Goal: Transaction & Acquisition: Subscribe to service/newsletter

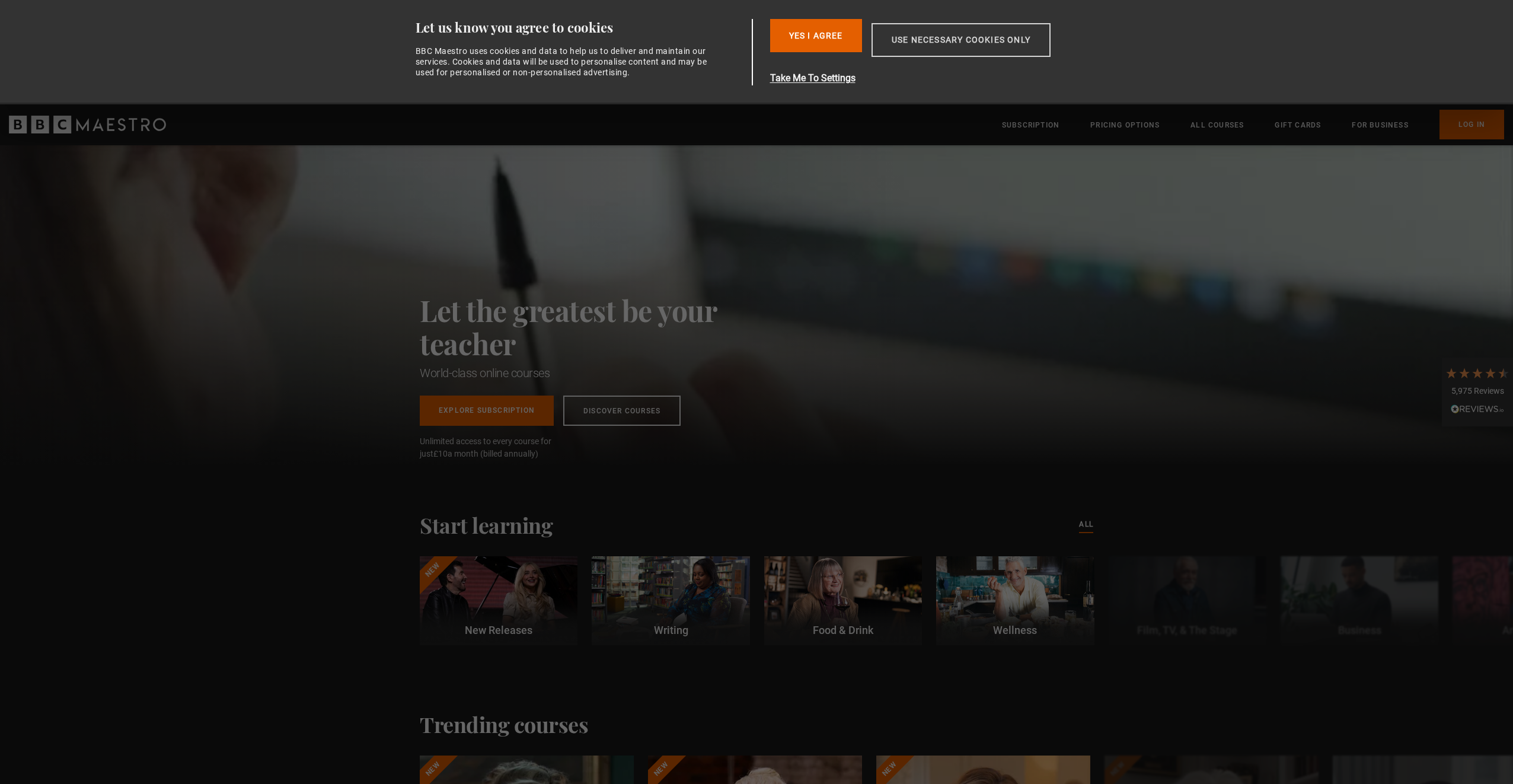
click at [985, 34] on button "Use necessary cookies only" at bounding box center [961, 39] width 179 height 34
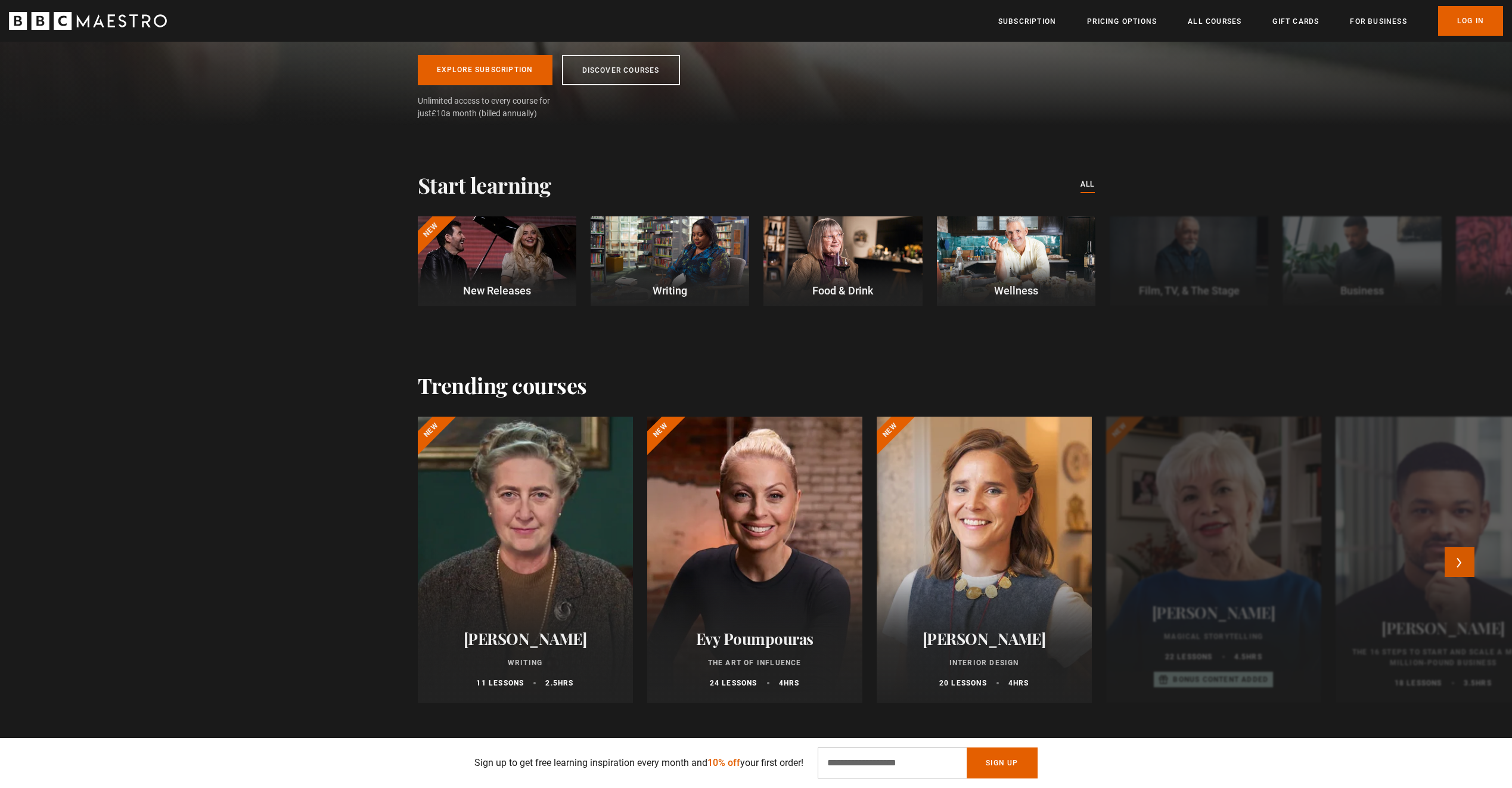
scroll to position [0, 312]
click at [1471, 563] on button "Next" at bounding box center [1459, 561] width 30 height 30
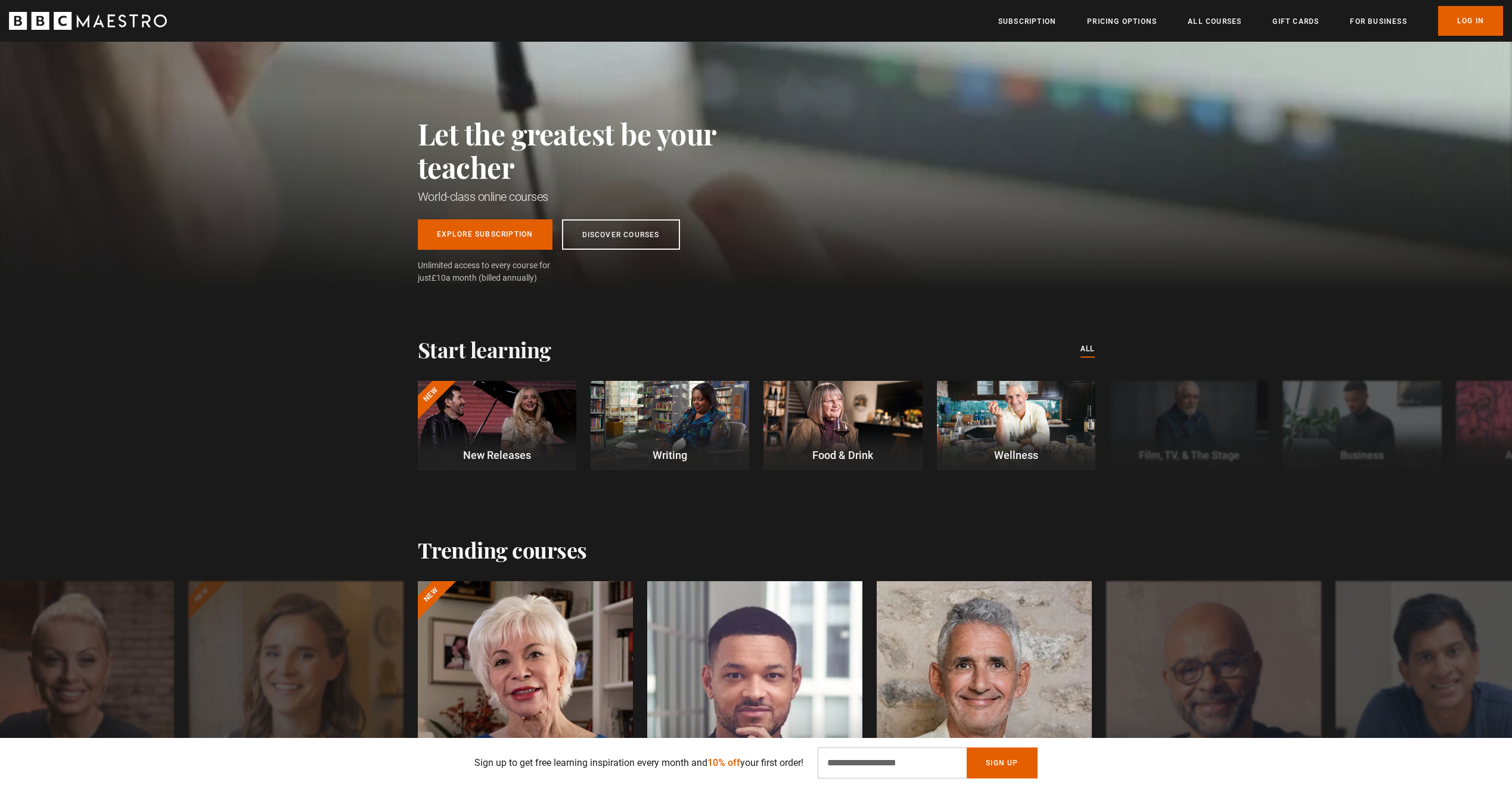
scroll to position [0, 0]
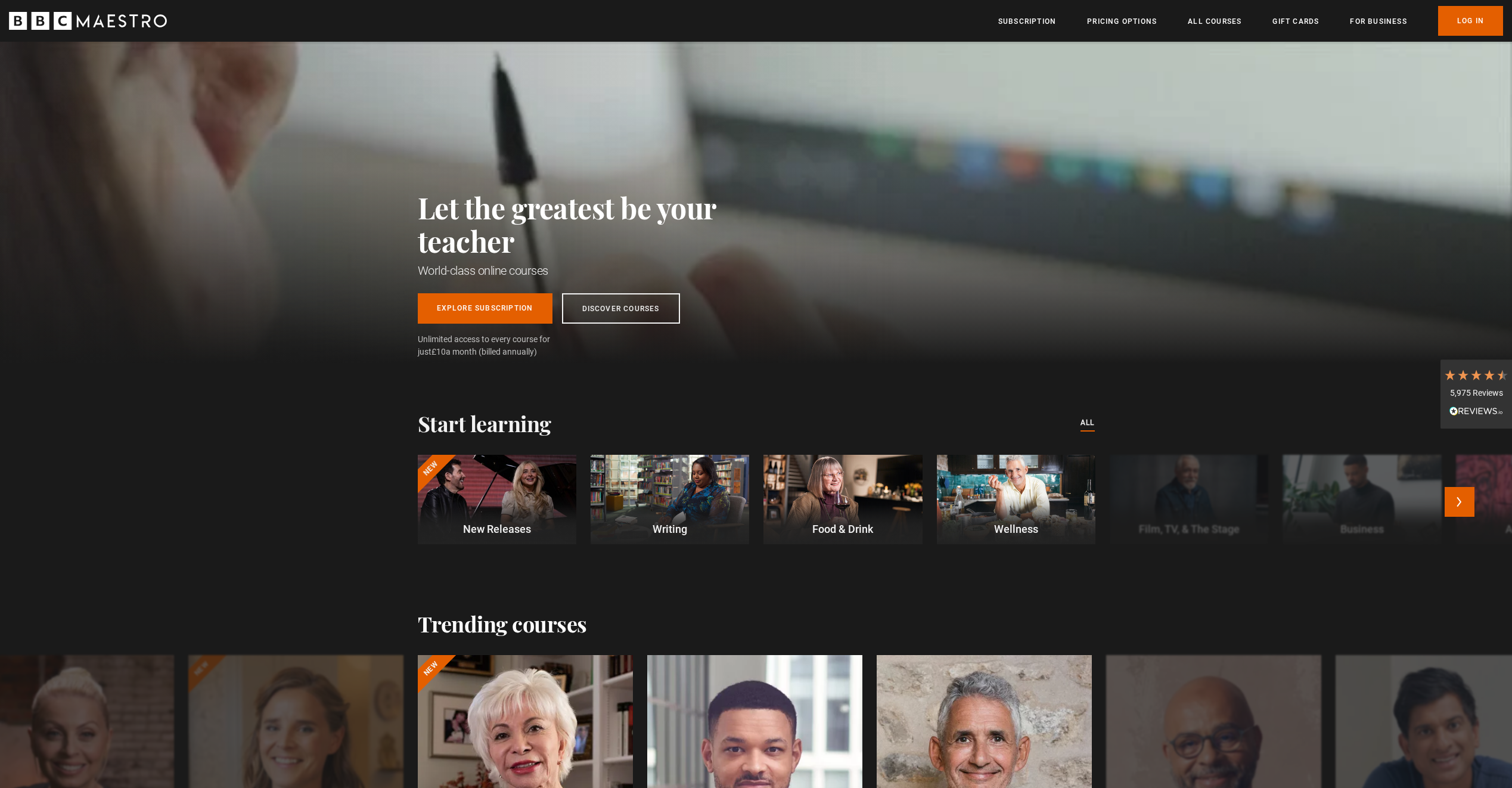
click at [668, 492] on div at bounding box center [670, 499] width 158 height 89
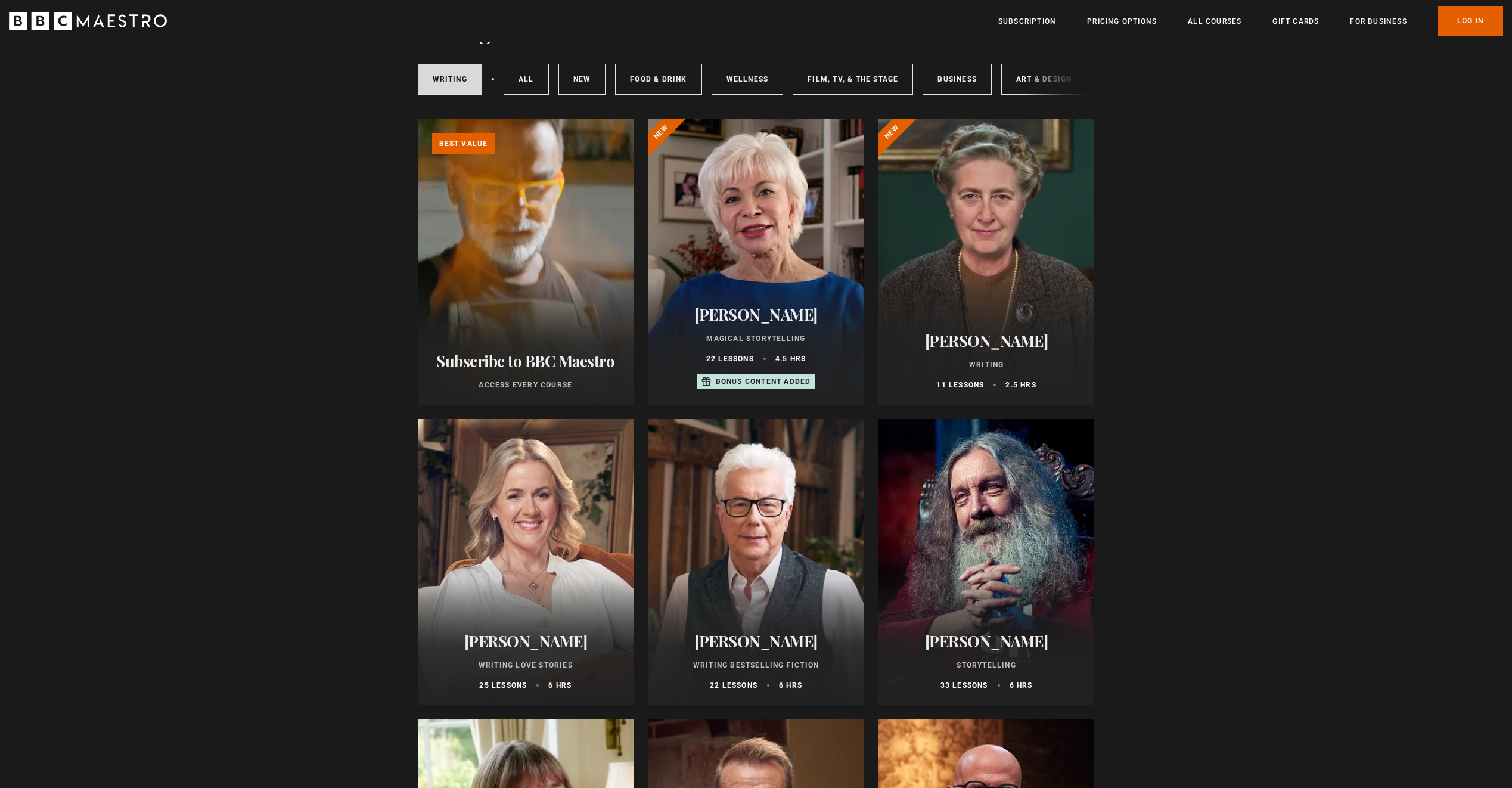
scroll to position [60, 0]
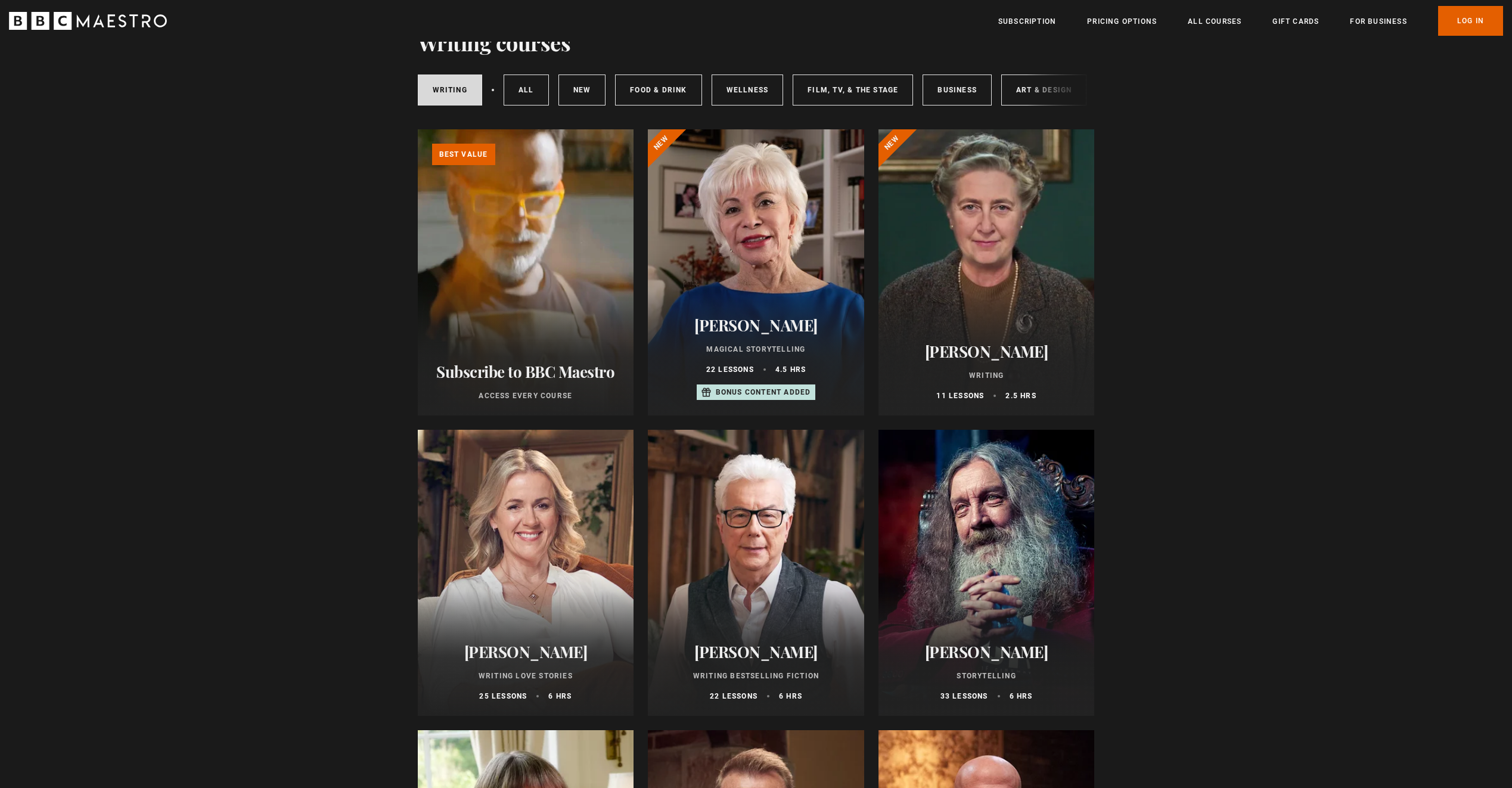
click at [1023, 585] on div at bounding box center [986, 572] width 217 height 286
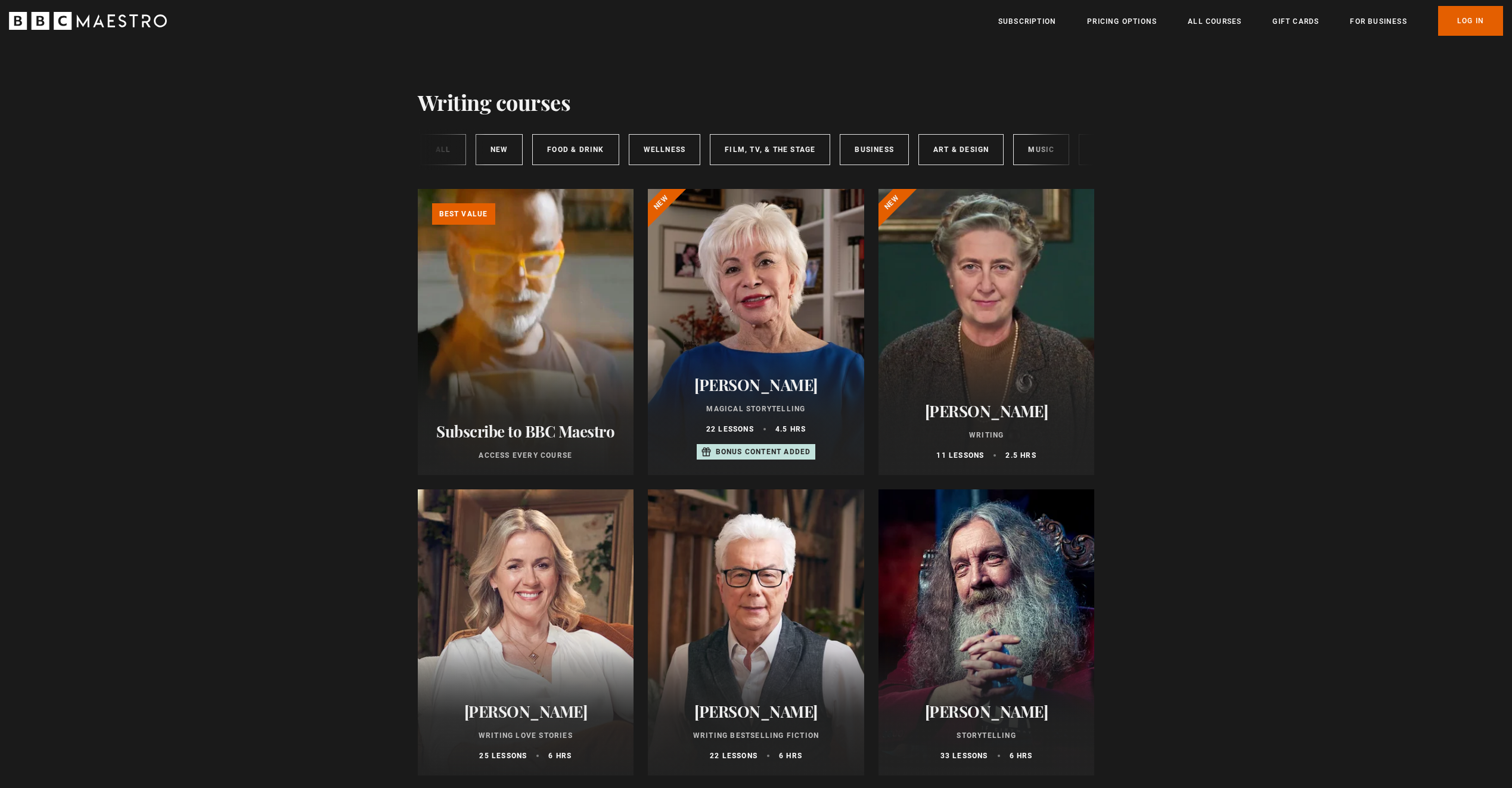
scroll to position [0, 83]
click at [780, 154] on link "Film, TV, & The Stage" at bounding box center [769, 149] width 120 height 31
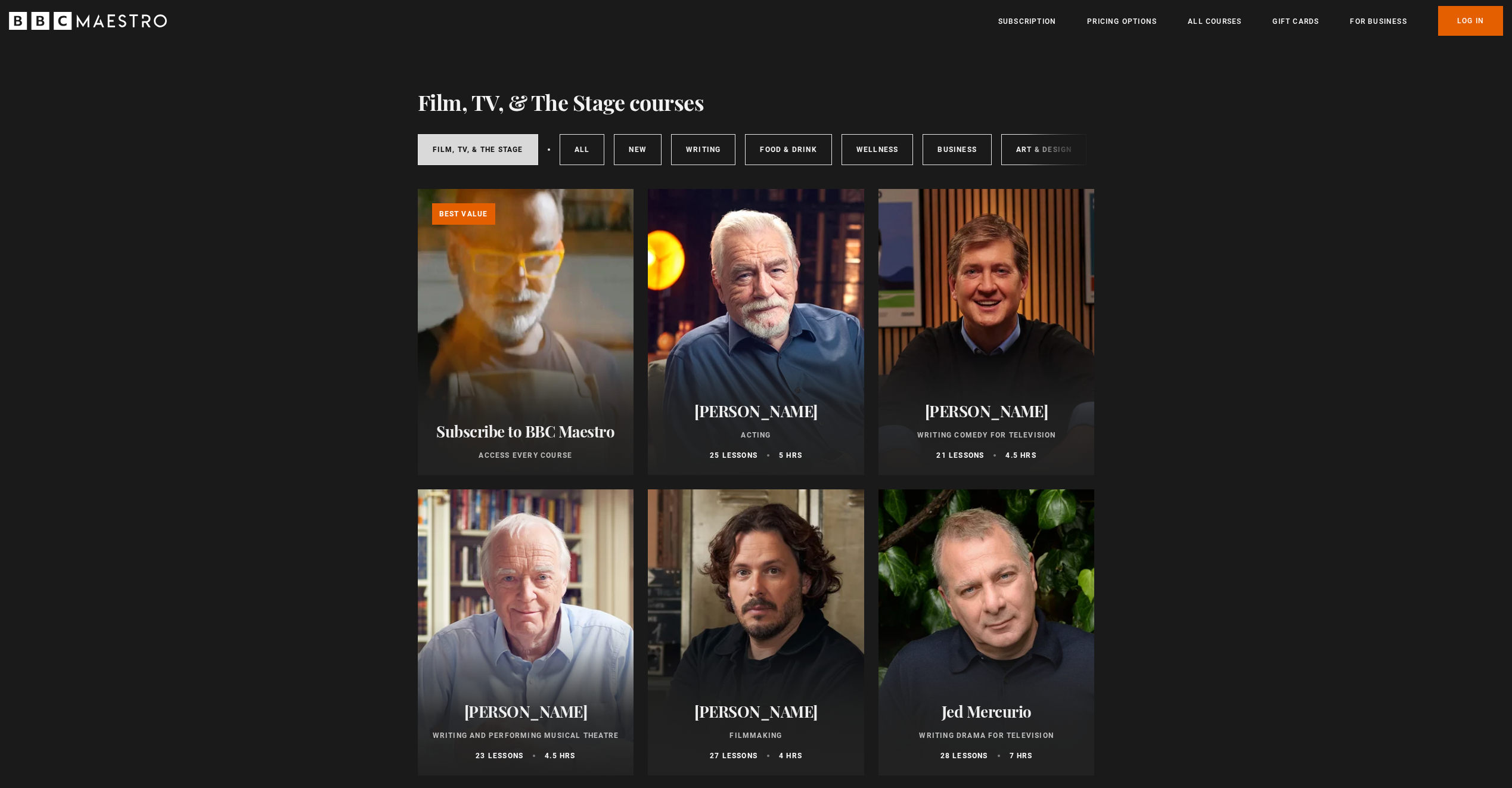
drag, startPoint x: 852, startPoint y: 169, endPoint x: 927, endPoint y: 171, distance: 75.0
click at [927, 170] on div "Film, TV, & The Stage All courses New courses Writing Food & Drink Wellness Bus…" at bounding box center [756, 150] width 677 height 40
click at [594, 150] on link "All courses" at bounding box center [581, 149] width 45 height 31
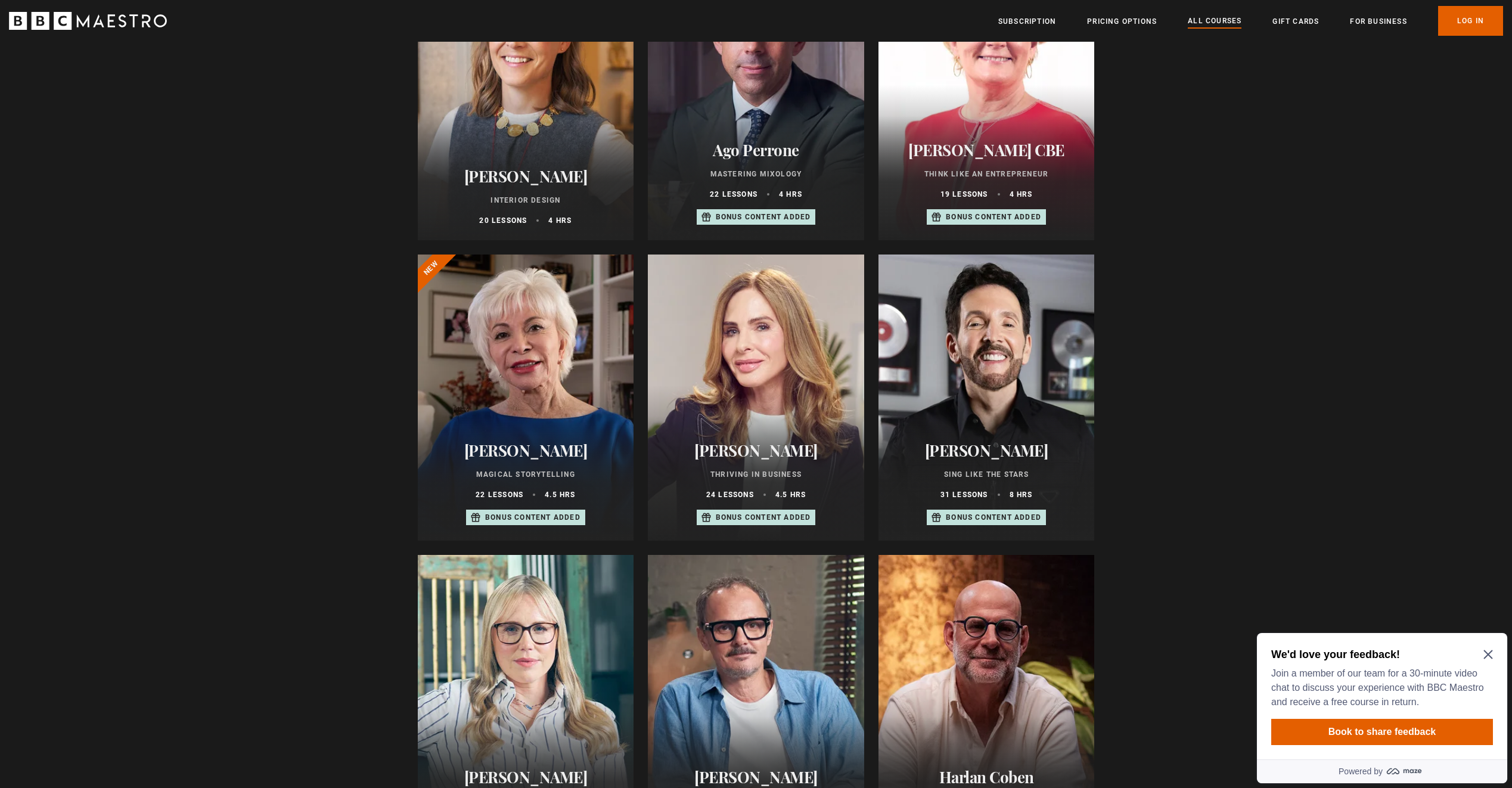
scroll to position [536, 0]
click at [1485, 651] on icon "Close Maze Prompt" at bounding box center [1488, 653] width 9 height 9
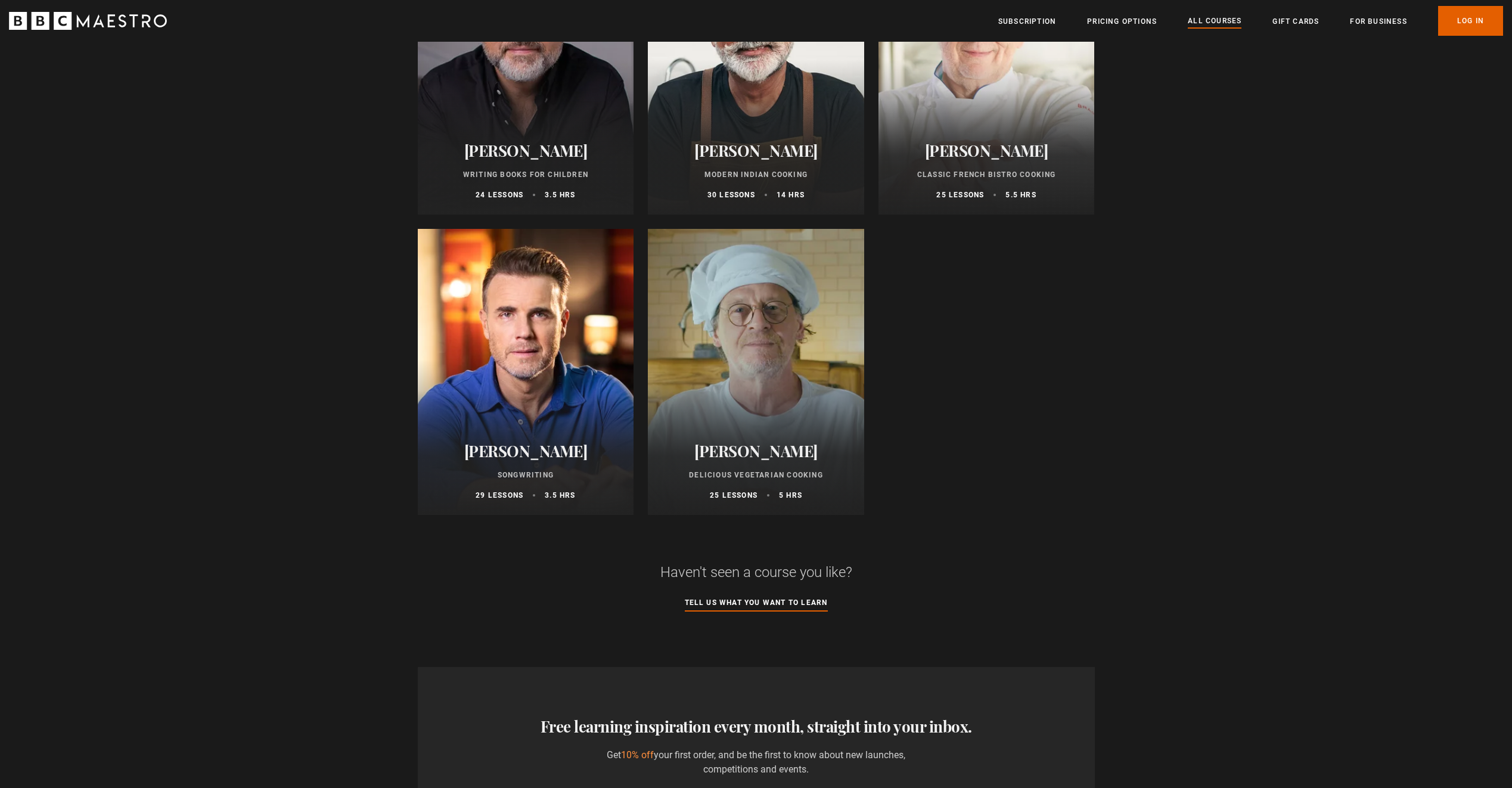
scroll to position [4469, 0]
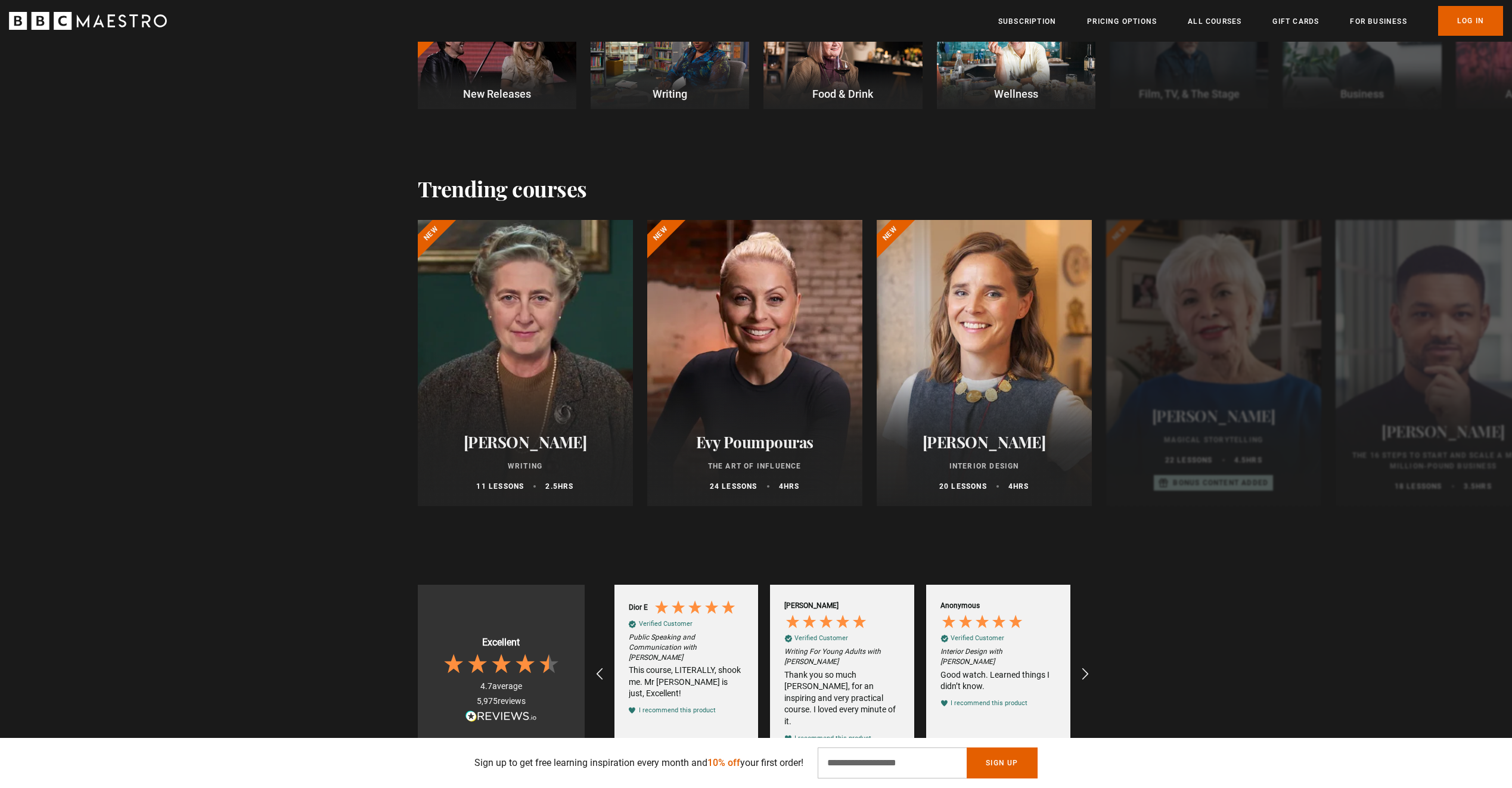
scroll to position [417, 0]
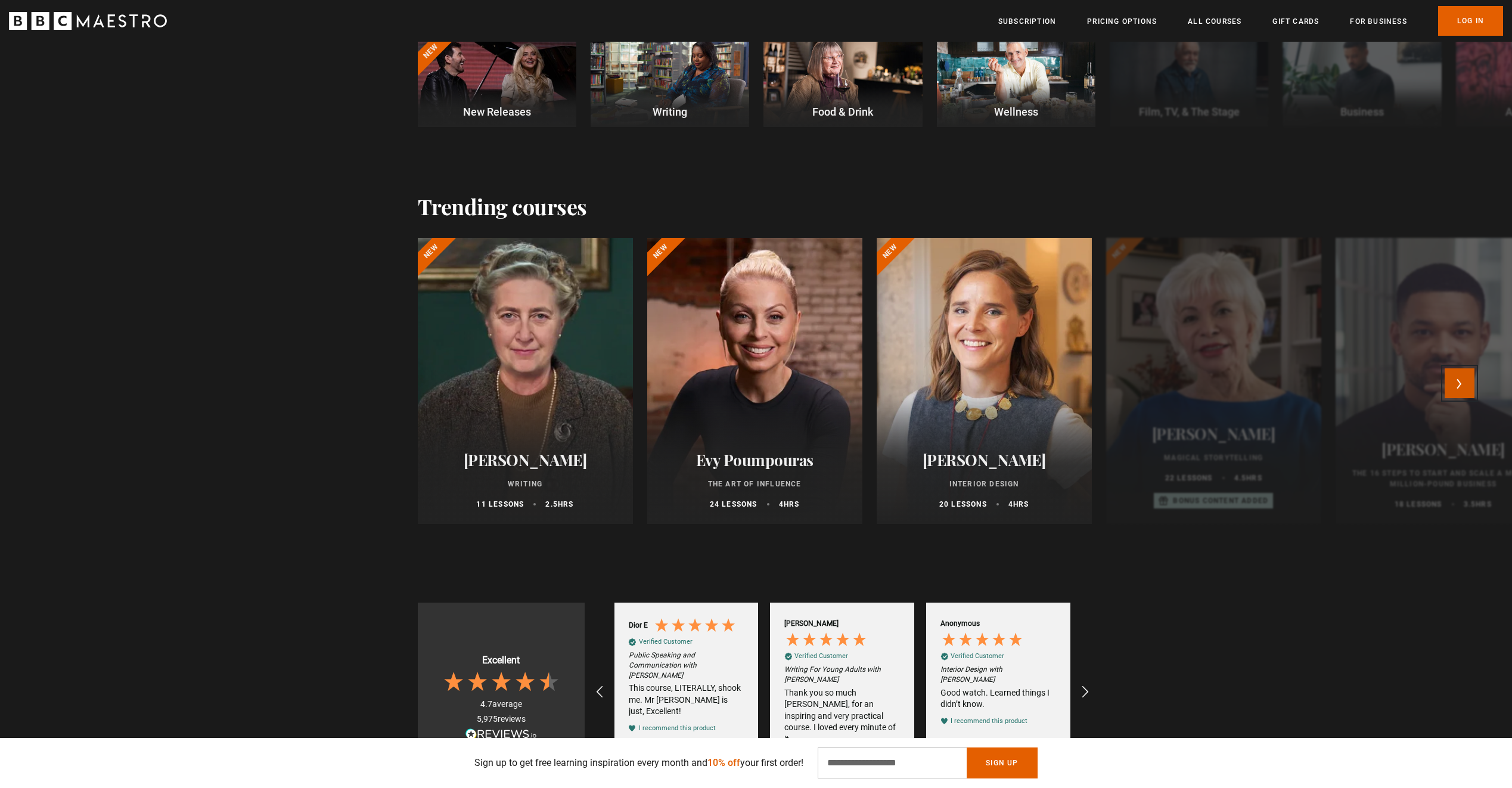
click at [1470, 381] on button "Next" at bounding box center [1459, 383] width 30 height 30
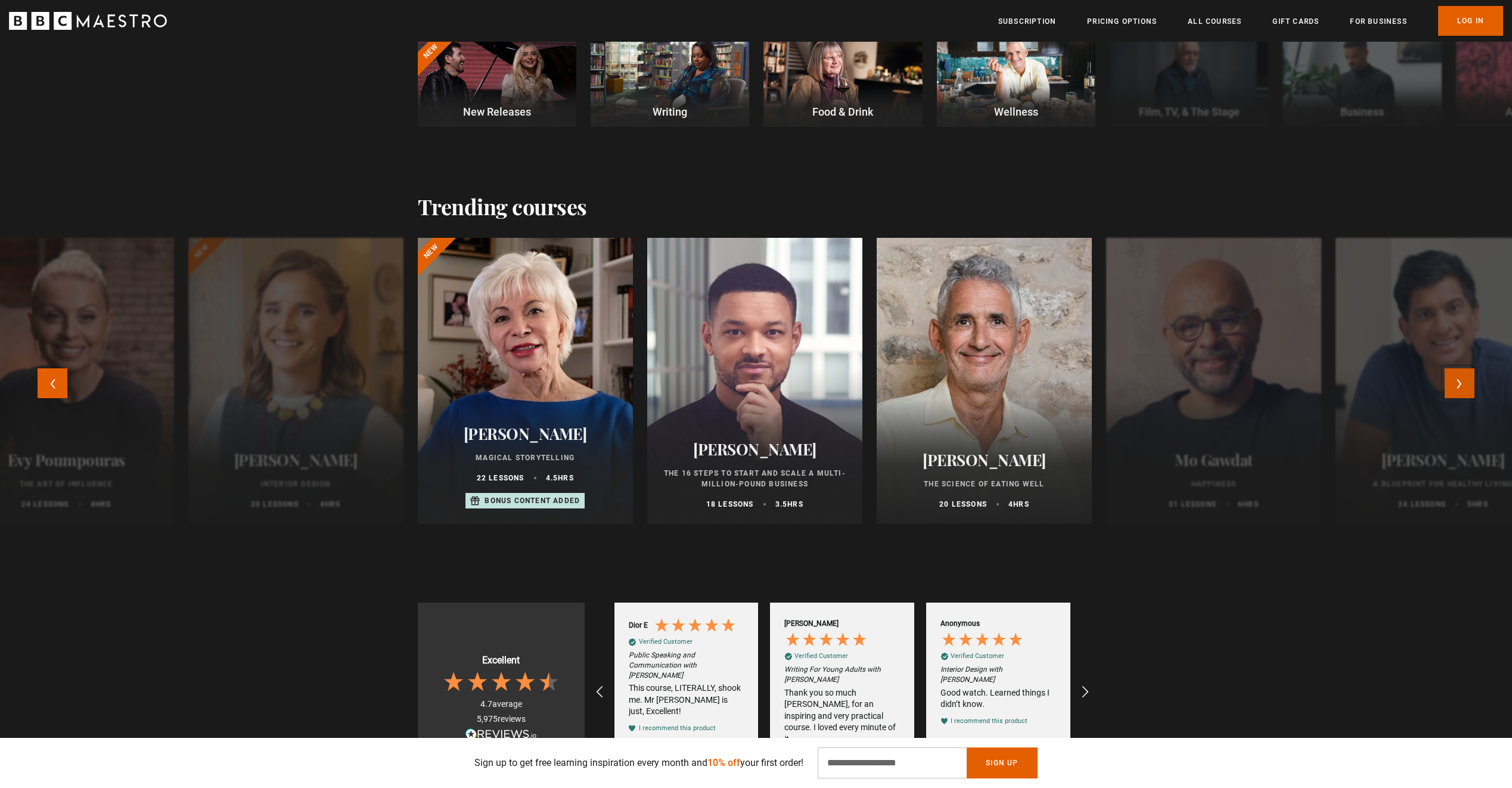
click at [1468, 381] on button "Next" at bounding box center [1459, 383] width 30 height 30
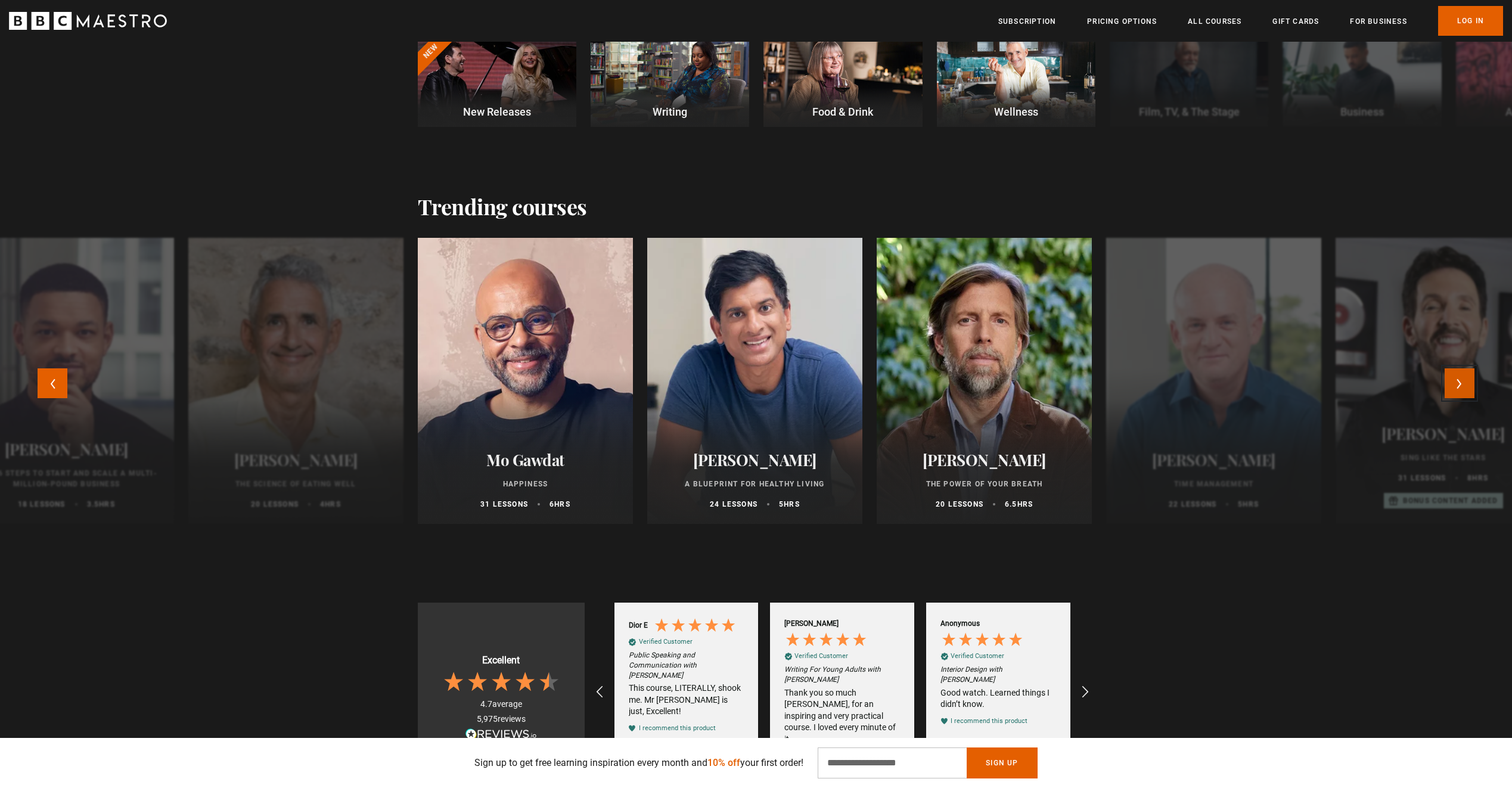
click at [1467, 381] on button "Next" at bounding box center [1459, 383] width 30 height 30
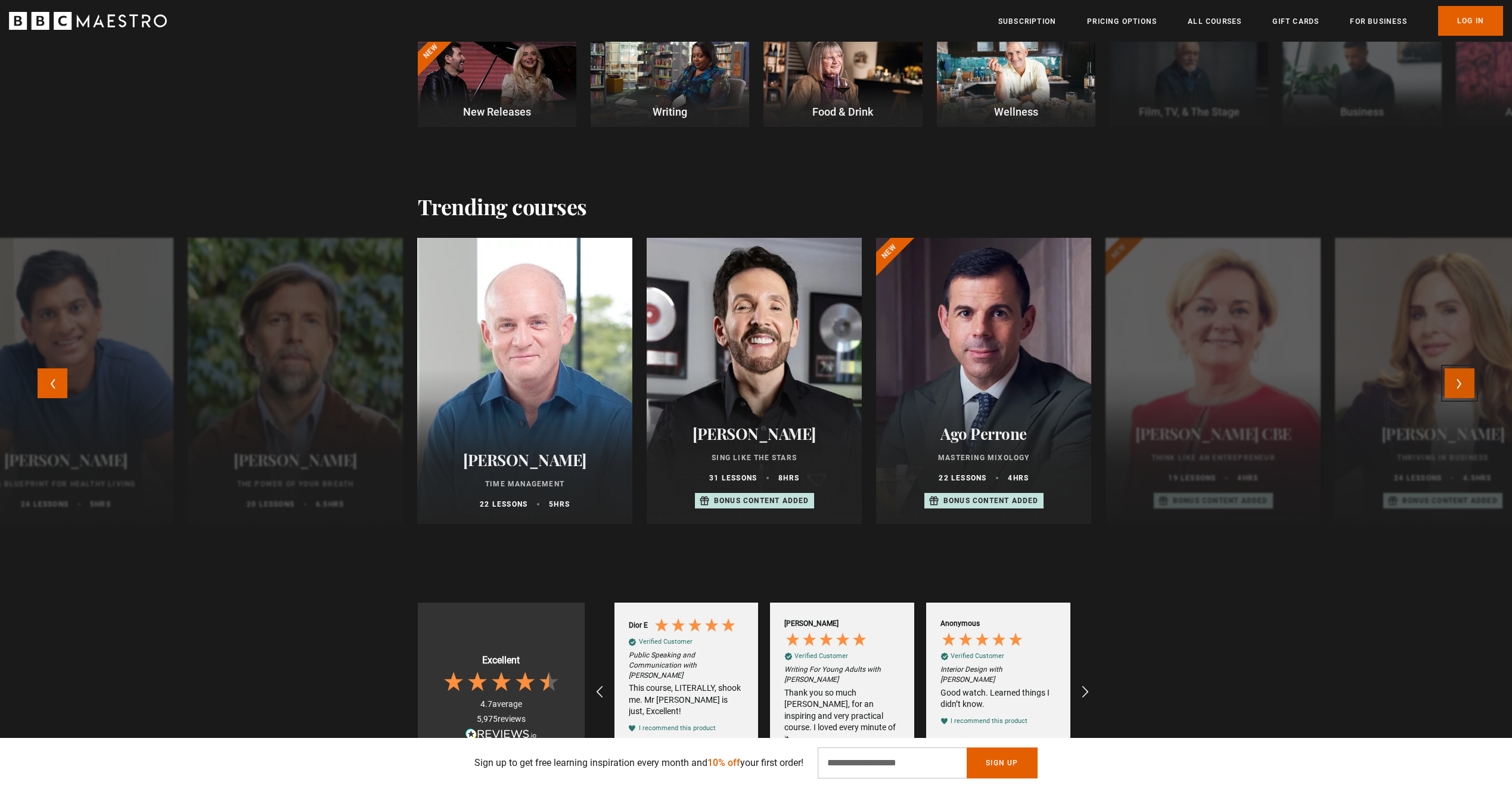
click at [1462, 382] on button "Next" at bounding box center [1459, 383] width 30 height 30
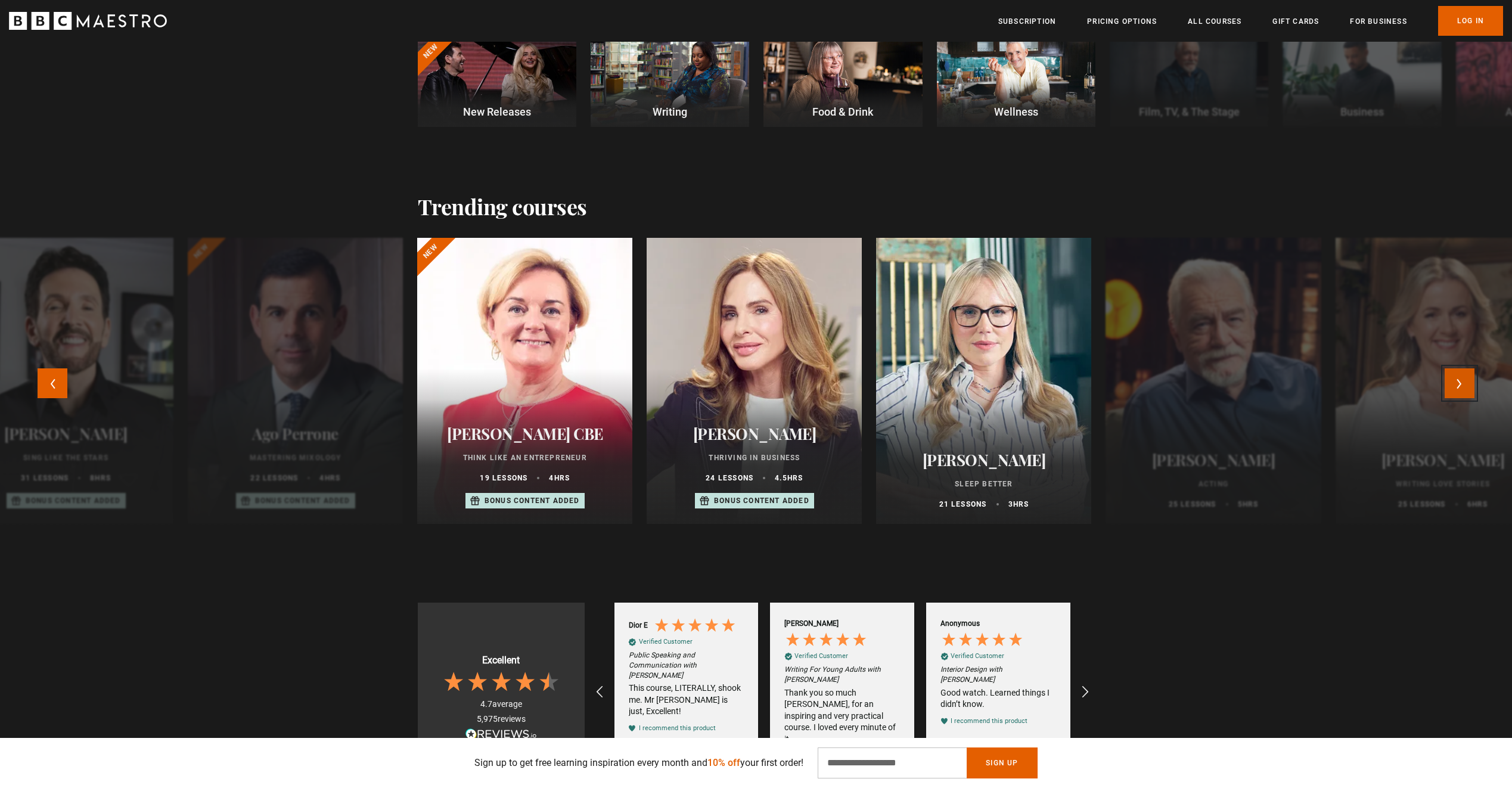
click at [1462, 382] on button "Next" at bounding box center [1459, 383] width 30 height 30
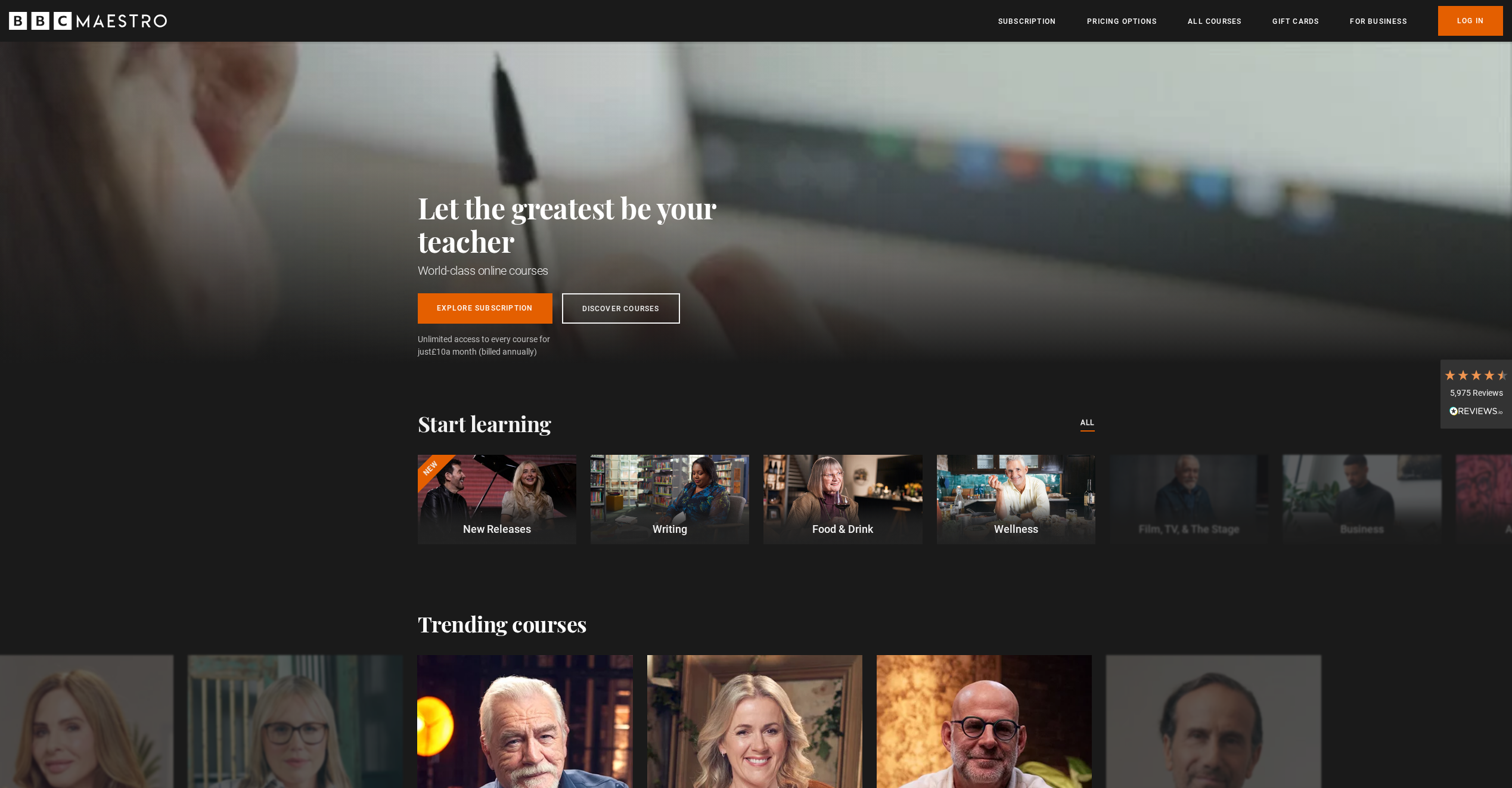
scroll to position [0, 625]
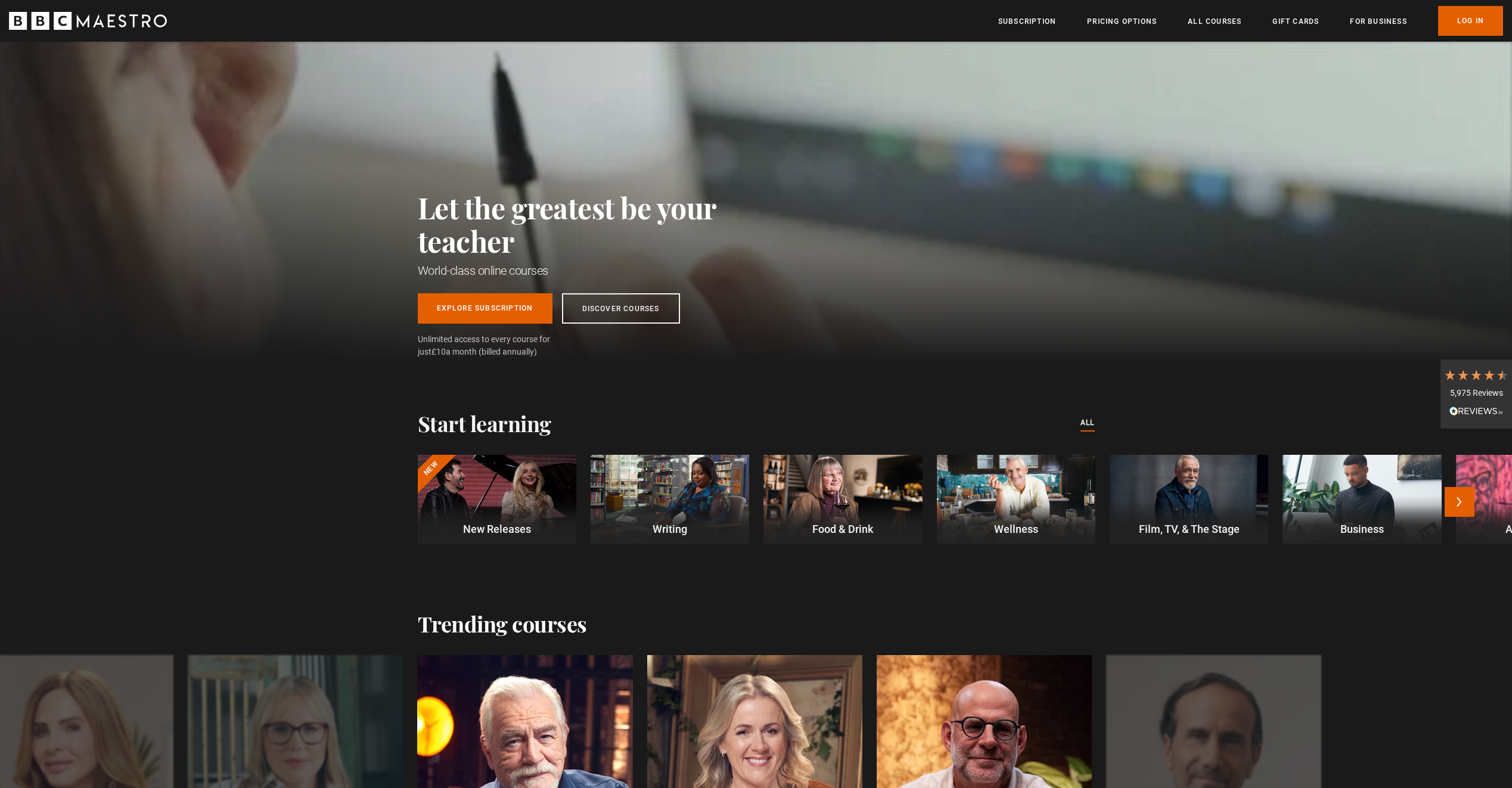
click at [479, 504] on div at bounding box center [497, 499] width 158 height 89
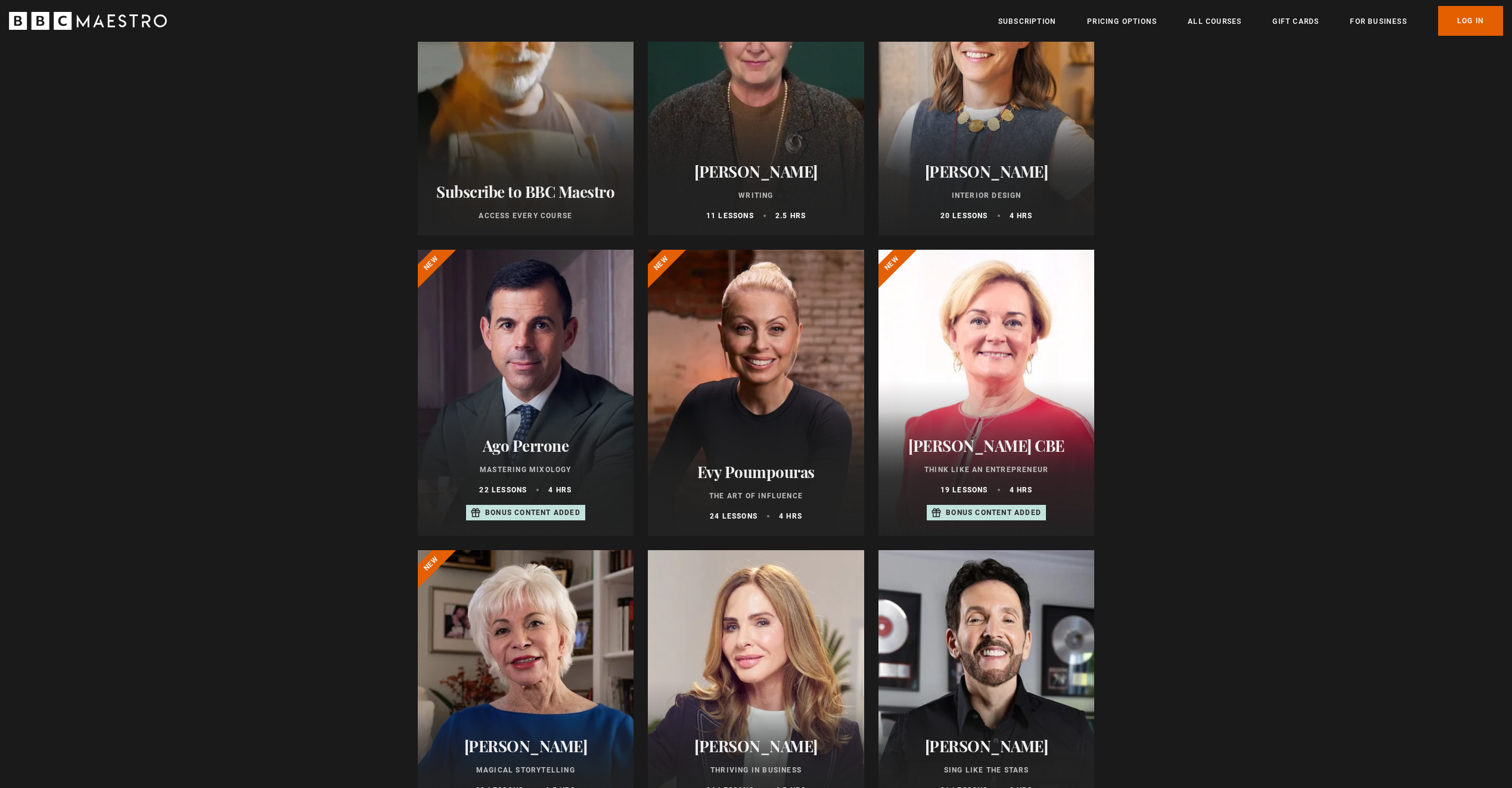
scroll to position [238, 0]
click at [1153, 14] on li "Pricing Options" at bounding box center [1121, 21] width 70 height 14
click at [1131, 30] on ul "Subscription Pricing Options All Courses Gift Cards For business Already have a…" at bounding box center [1250, 20] width 504 height 30
click at [1131, 24] on link "Pricing Options" at bounding box center [1121, 22] width 70 height 12
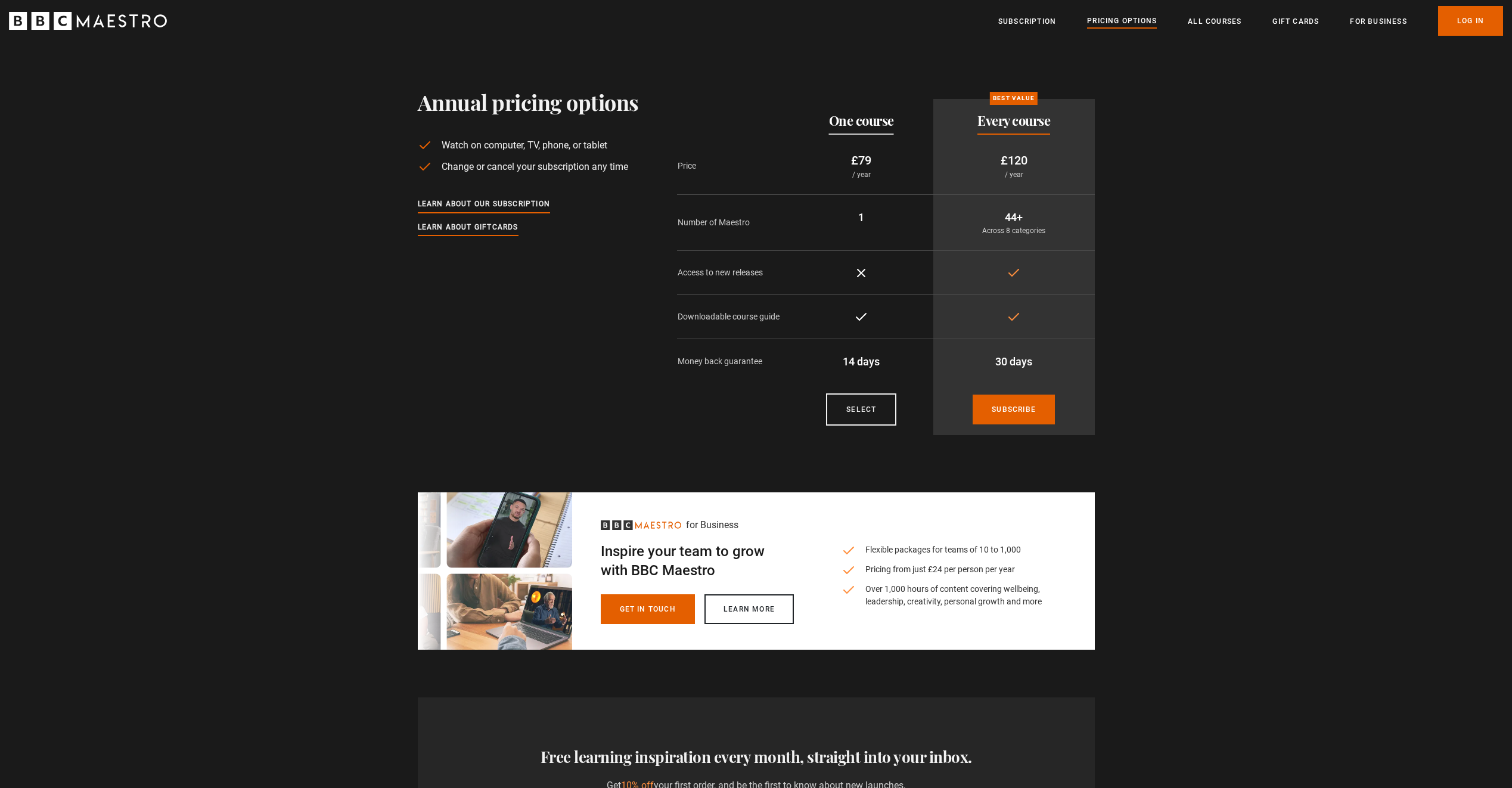
drag, startPoint x: 830, startPoint y: 122, endPoint x: 871, endPoint y: 209, distance: 96.2
click at [871, 209] on table "Pricing plans One course Best value Every course Price £79 / year £120 / year N…" at bounding box center [886, 266] width 417 height 336
drag, startPoint x: 871, startPoint y: 209, endPoint x: 864, endPoint y: 230, distance: 22.1
click at [864, 230] on td "1" at bounding box center [861, 223] width 144 height 56
drag, startPoint x: 820, startPoint y: 90, endPoint x: 871, endPoint y: 249, distance: 167.0
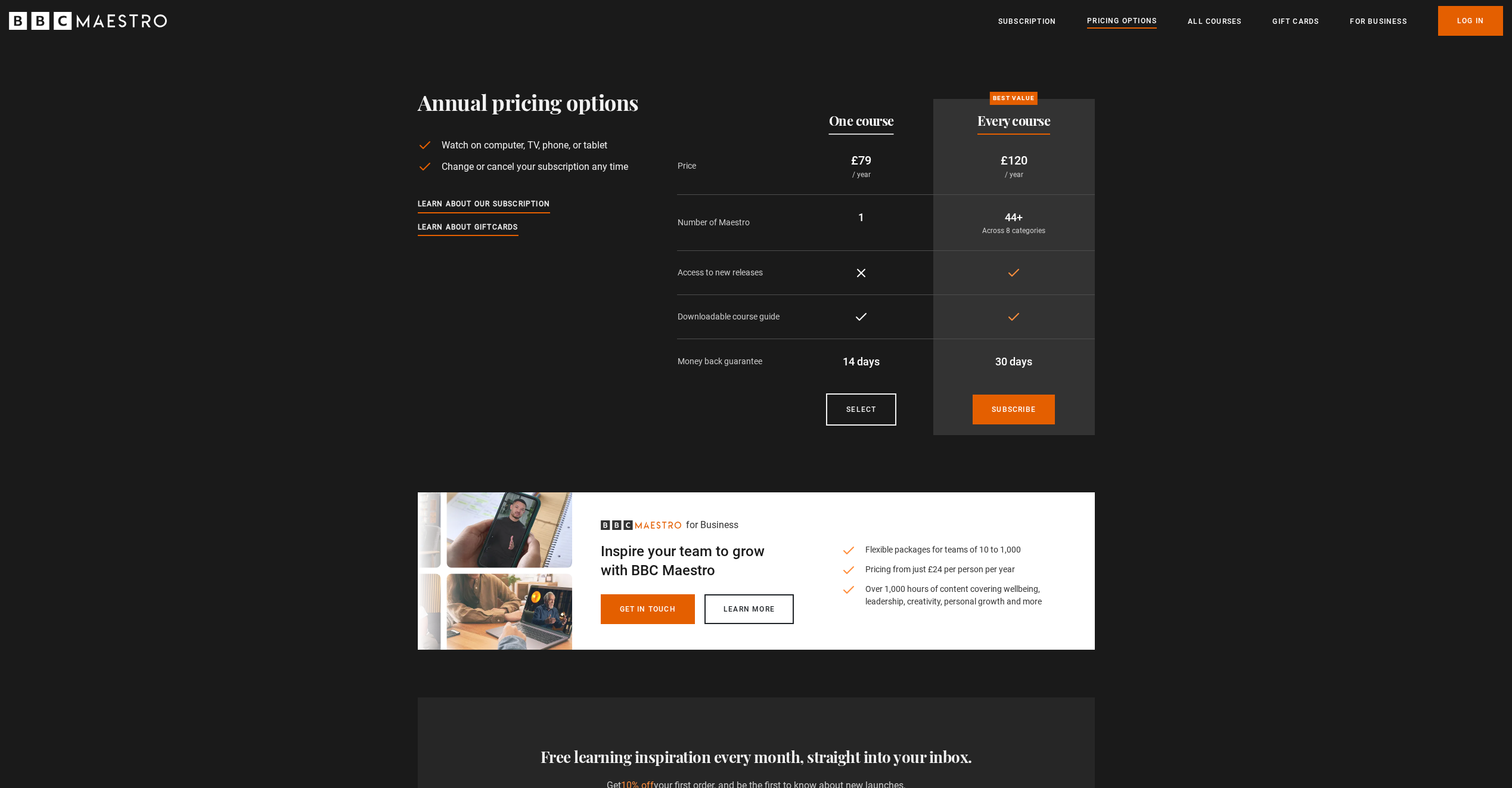
click at [871, 249] on div "Pricing plans One course Best value Every course Price £79 / year £120 / year N…" at bounding box center [886, 266] width 417 height 355
drag, startPoint x: 871, startPoint y: 249, endPoint x: 867, endPoint y: 275, distance: 26.3
click at [867, 275] on icon at bounding box center [861, 273] width 14 height 14
drag, startPoint x: 847, startPoint y: 220, endPoint x: 891, endPoint y: 225, distance: 44.3
click at [892, 224] on p "1" at bounding box center [861, 217] width 125 height 16
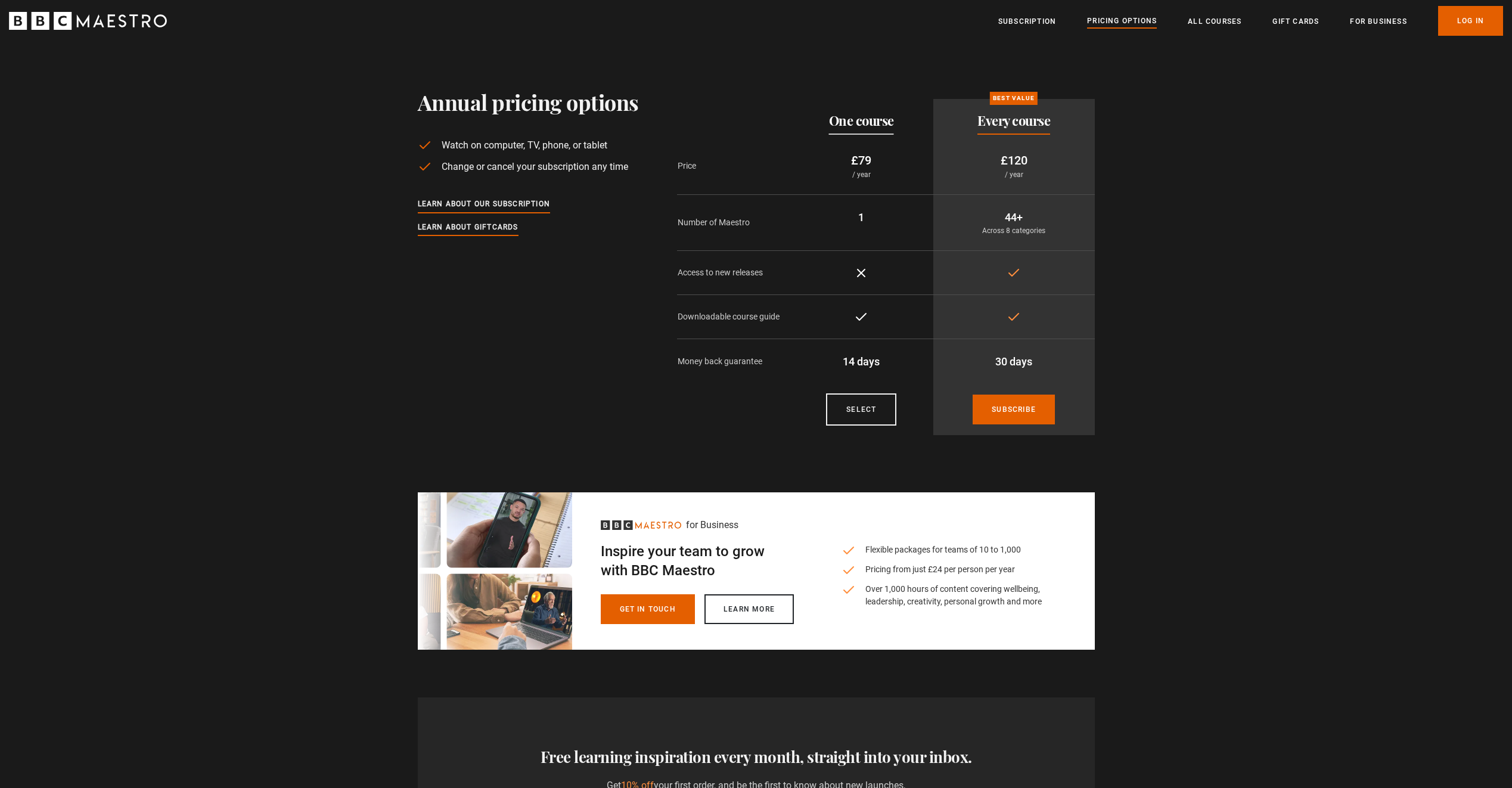
drag, startPoint x: 891, startPoint y: 225, endPoint x: 850, endPoint y: 255, distance: 50.8
click at [850, 255] on td "Not included" at bounding box center [861, 273] width 144 height 44
drag, startPoint x: 996, startPoint y: 152, endPoint x: 982, endPoint y: 118, distance: 36.8
click at [982, 118] on div "Pricing plans One course Best value Every course Price £79 / year £120 / year N…" at bounding box center [886, 266] width 417 height 355
drag, startPoint x: 982, startPoint y: 118, endPoint x: 788, endPoint y: 245, distance: 231.9
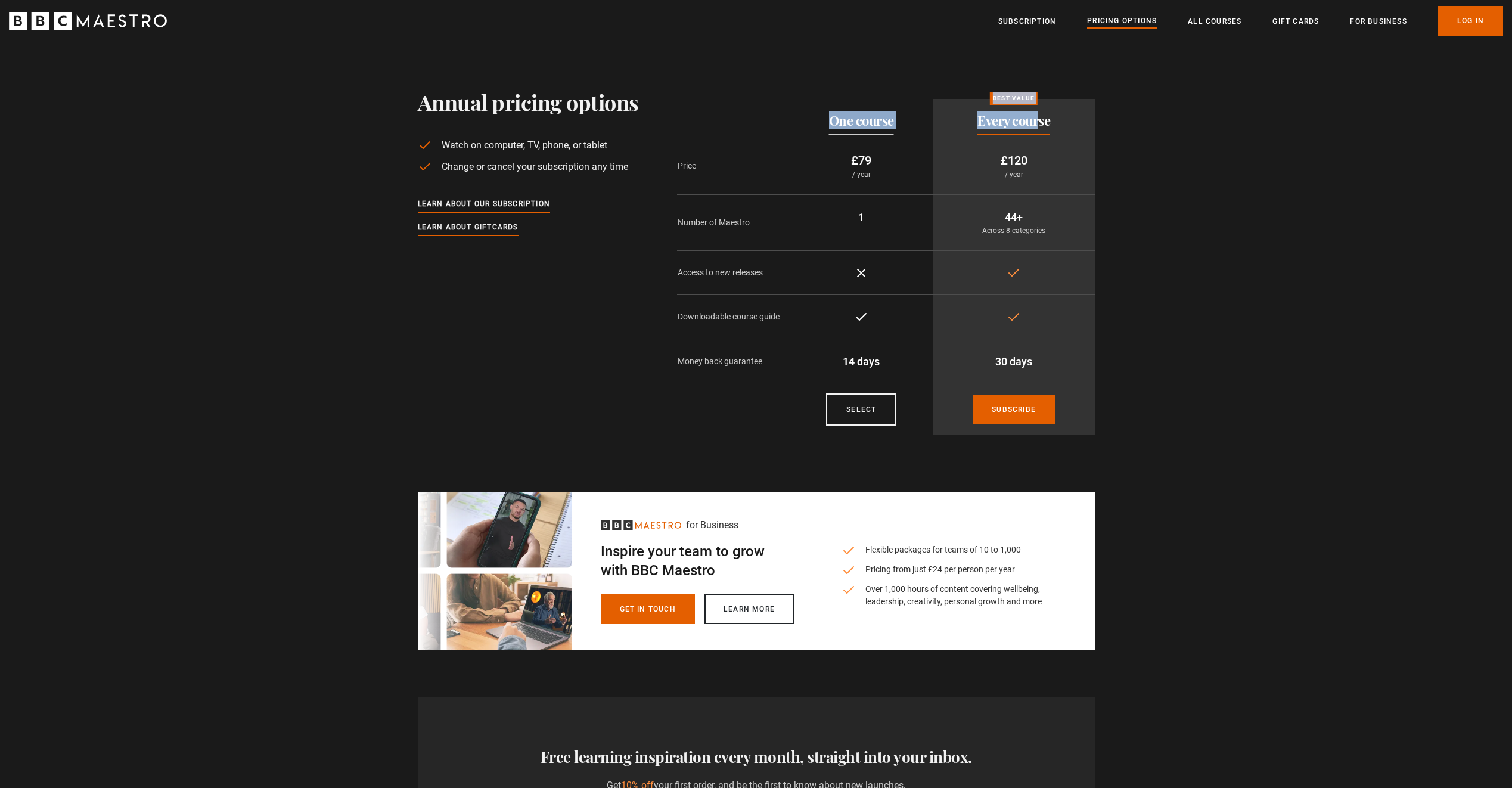
click at [788, 245] on th "Number of Maestro" at bounding box center [733, 223] width 113 height 56
click at [1034, 16] on link "Subscription" at bounding box center [1027, 22] width 58 height 12
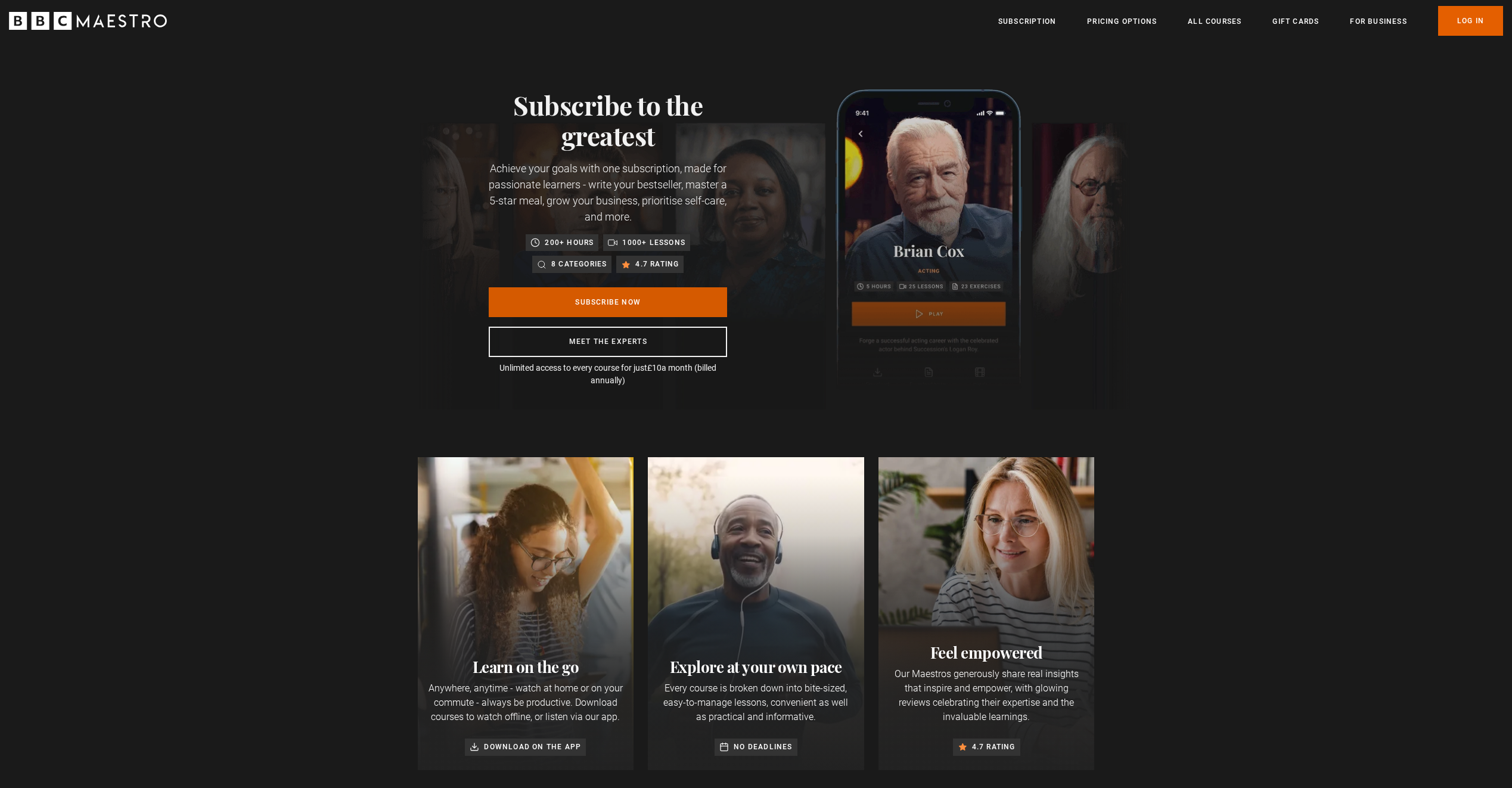
click at [676, 311] on link "Subscribe Now" at bounding box center [607, 302] width 238 height 30
